Goal: Task Accomplishment & Management: Complete application form

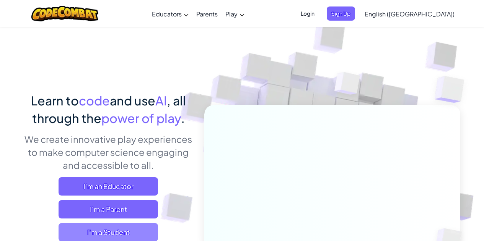
click at [112, 234] on span "I'm a Student" at bounding box center [108, 232] width 99 height 18
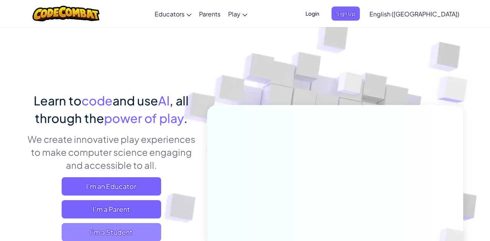
scroll to position [0, 0]
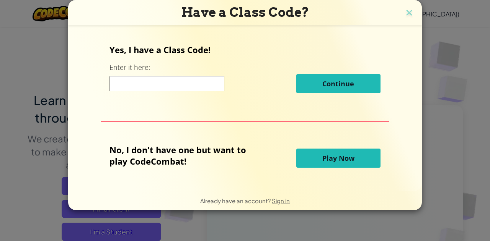
click at [194, 77] on input at bounding box center [166, 83] width 115 height 15
type input "DeskCrashTable"
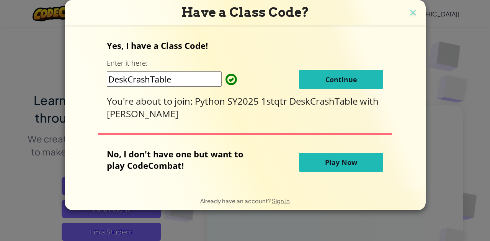
click at [346, 75] on span "Continue" at bounding box center [341, 79] width 32 height 9
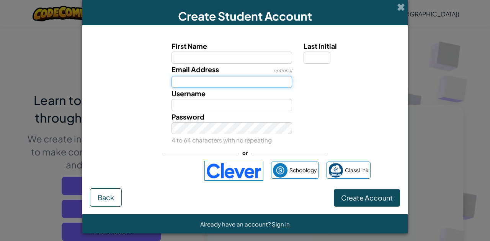
click at [198, 81] on input "Email Address" at bounding box center [231, 82] width 121 height 12
paste input "pete.meehan+MarioLuis2553@mcrsd.org"
click at [216, 82] on input "pete.meehan+MarioLuis2553@mcrsd.org" at bounding box center [231, 82] width 121 height 12
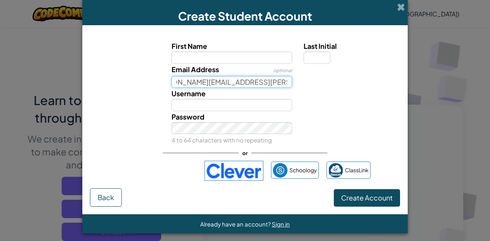
type input "pete.meehan+MarioLuis2553@mcrsd.org"
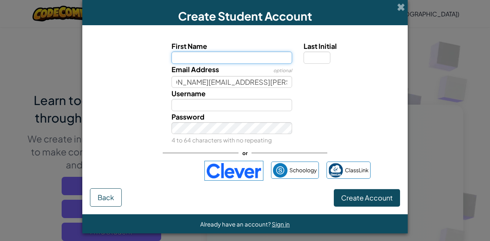
click at [210, 62] on input "First Name" at bounding box center [231, 58] width 121 height 12
paste input "MarioLuis2553"
type input "Mario Luis"
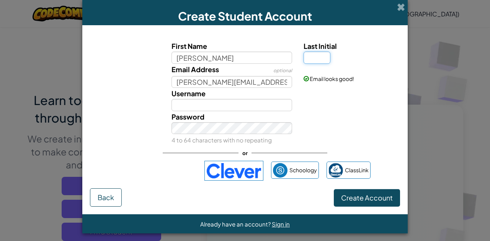
type input "Mario Luis"
type input "S"
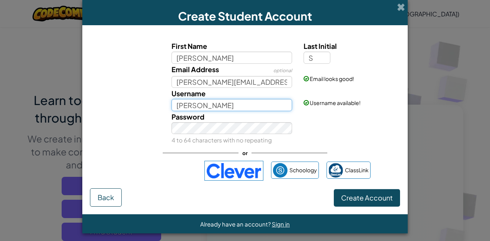
paste input "Luis2553"
type input "MarioLuis2553"
click at [366, 126] on div "Password 4 to 64 characters with no repeating" at bounding box center [245, 128] width 318 height 35
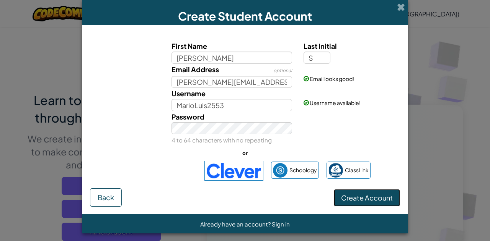
click at [370, 195] on span "Create Account" at bounding box center [367, 198] width 52 height 9
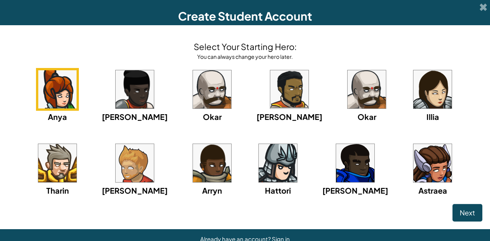
click at [270, 84] on img at bounding box center [289, 89] width 38 height 38
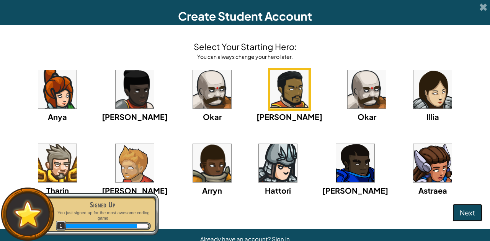
click at [460, 212] on span "Next" at bounding box center [467, 213] width 15 height 9
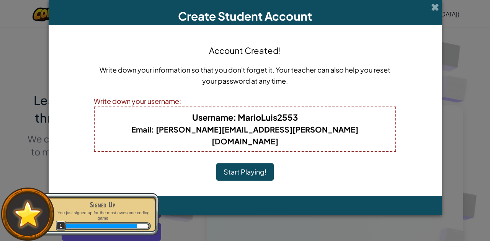
click at [230, 164] on button "Start Playing!" at bounding box center [244, 172] width 57 height 18
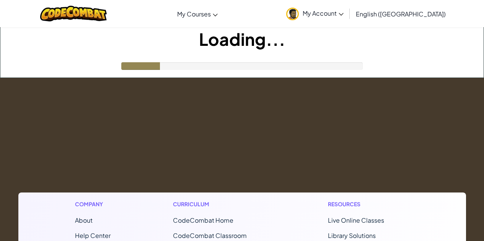
scroll to position [0, 0]
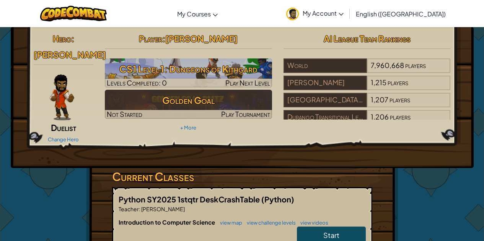
click at [344, 12] on span "My Account" at bounding box center [323, 13] width 41 height 8
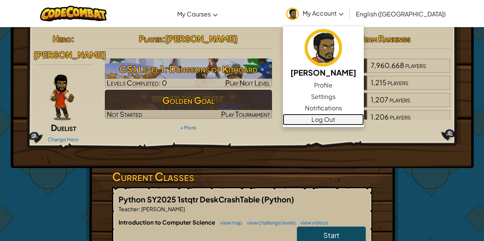
click at [360, 122] on link "Log Out" at bounding box center [323, 119] width 81 height 11
